Goal: Task Accomplishment & Management: Complete application form

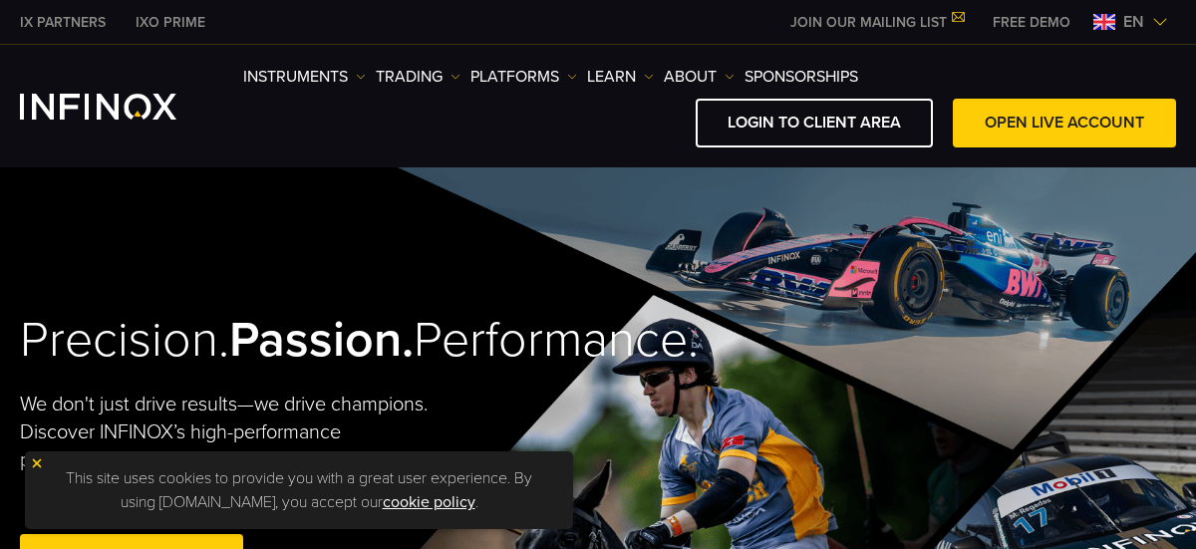
click at [1110, 24] on span "en" at bounding box center [1133, 22] width 37 height 24
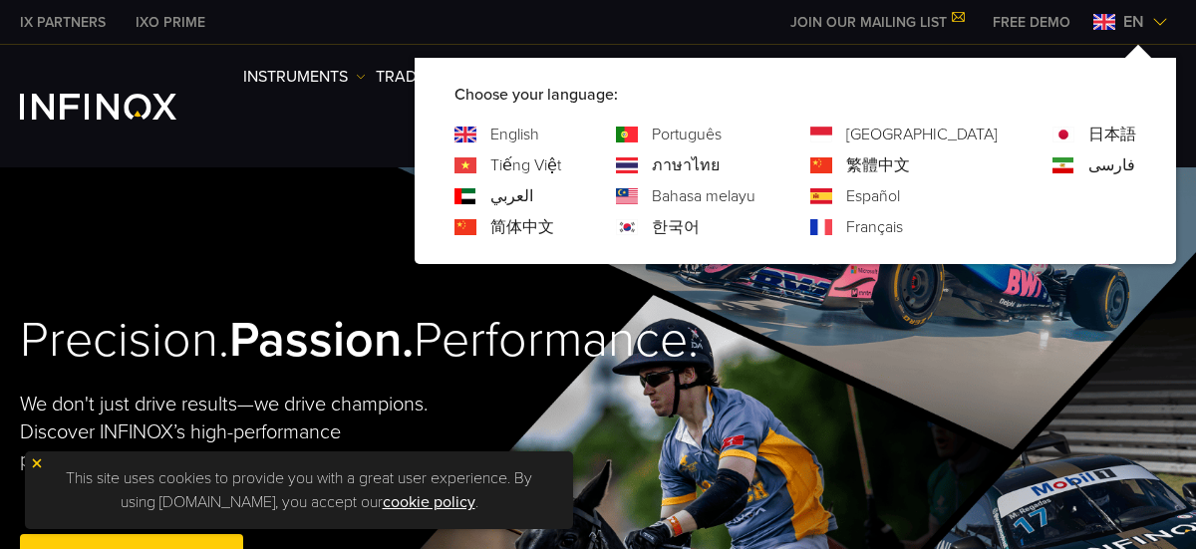
click at [900, 193] on link "Español" at bounding box center [873, 196] width 54 height 24
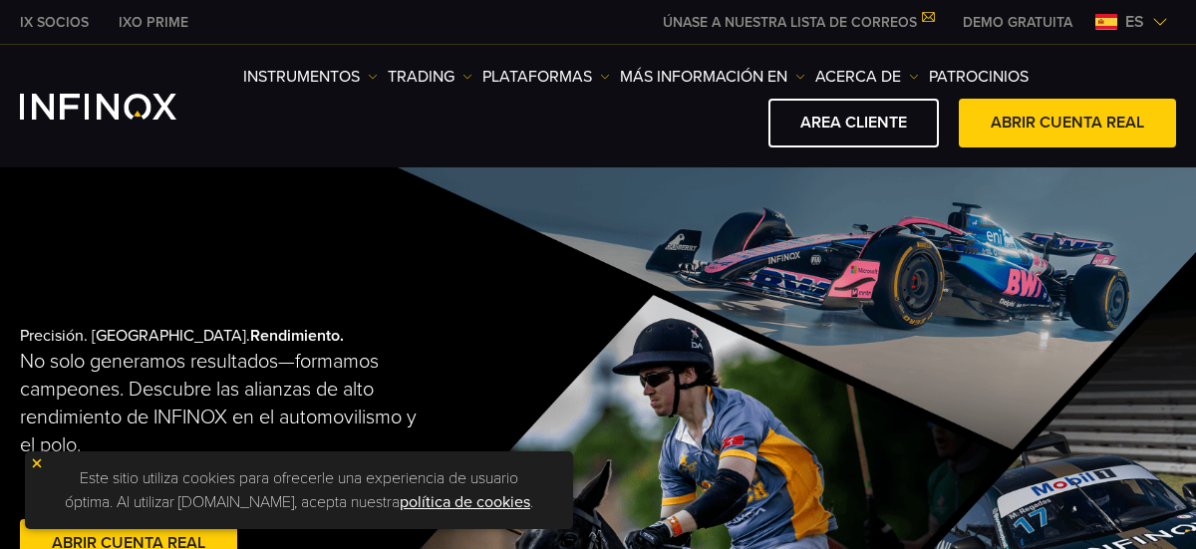
click at [36, 469] on img at bounding box center [37, 463] width 14 height 14
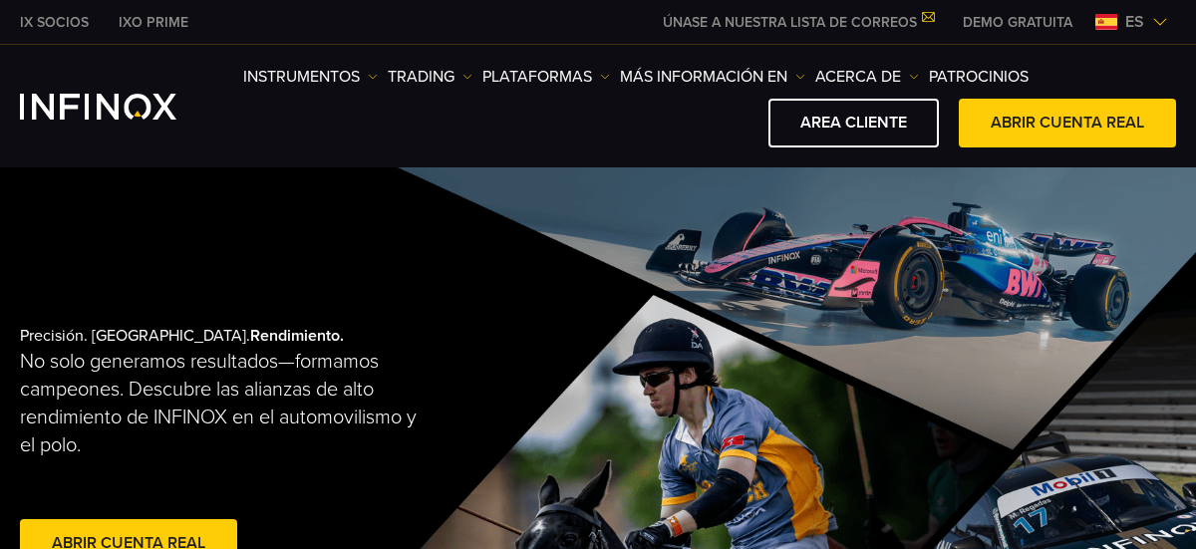
click at [89, 533] on link "Abrir cuenta real" at bounding box center [128, 543] width 217 height 49
